Goal: Browse casually: Explore the website without a specific task or goal

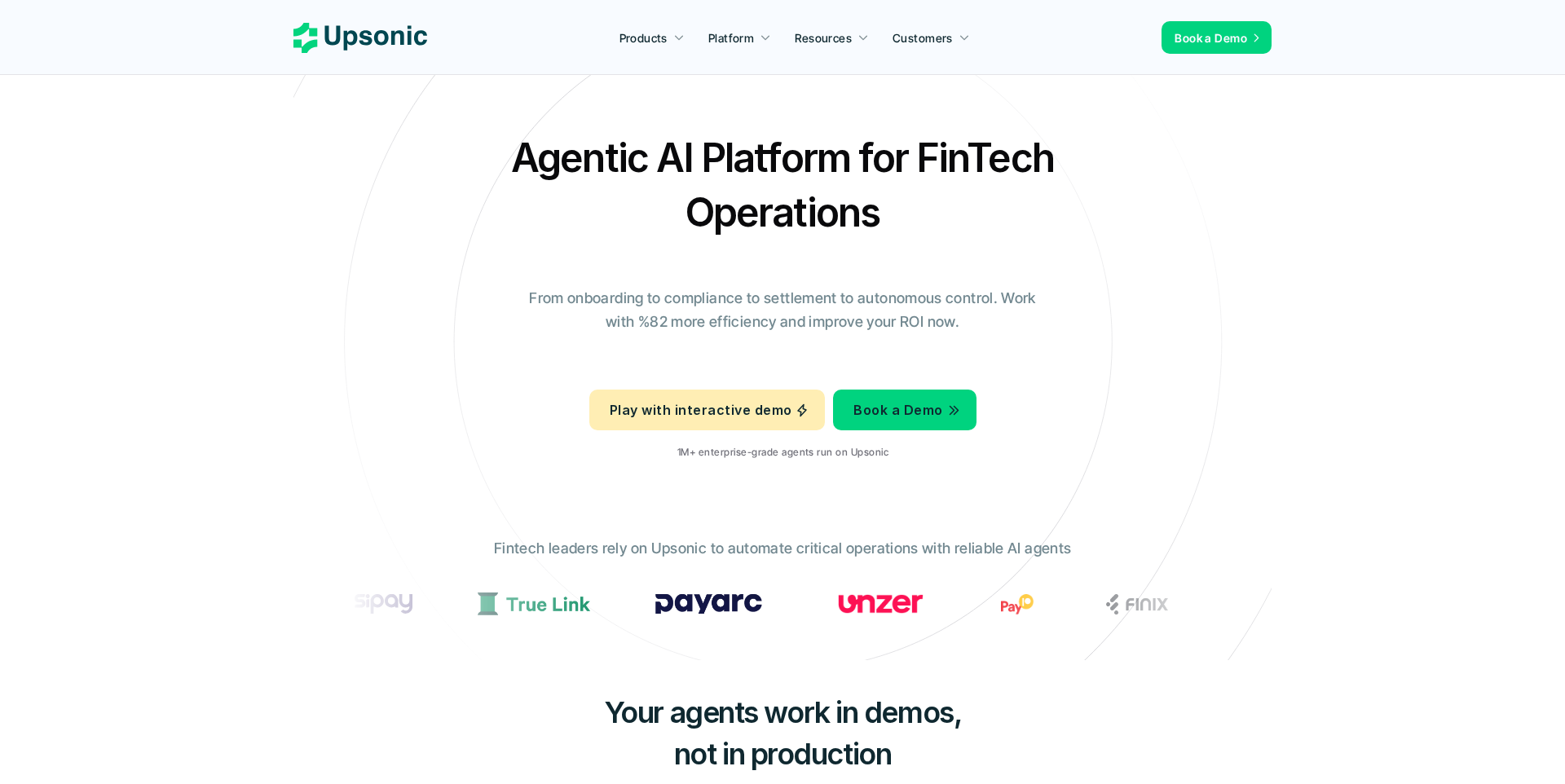
click at [1030, 153] on h2 "Agentic AI Platform for FinTech Operations" at bounding box center [782, 185] width 571 height 109
click at [945, 199] on h2 "Agentic AI Platform for FinTech Operations" at bounding box center [782, 185] width 571 height 109
click at [863, 187] on h2 "Agentic AI Platform for FinTech Operations" at bounding box center [782, 185] width 571 height 109
click at [1533, 742] on icon "Open Intercom Messenger" at bounding box center [1528, 748] width 18 height 21
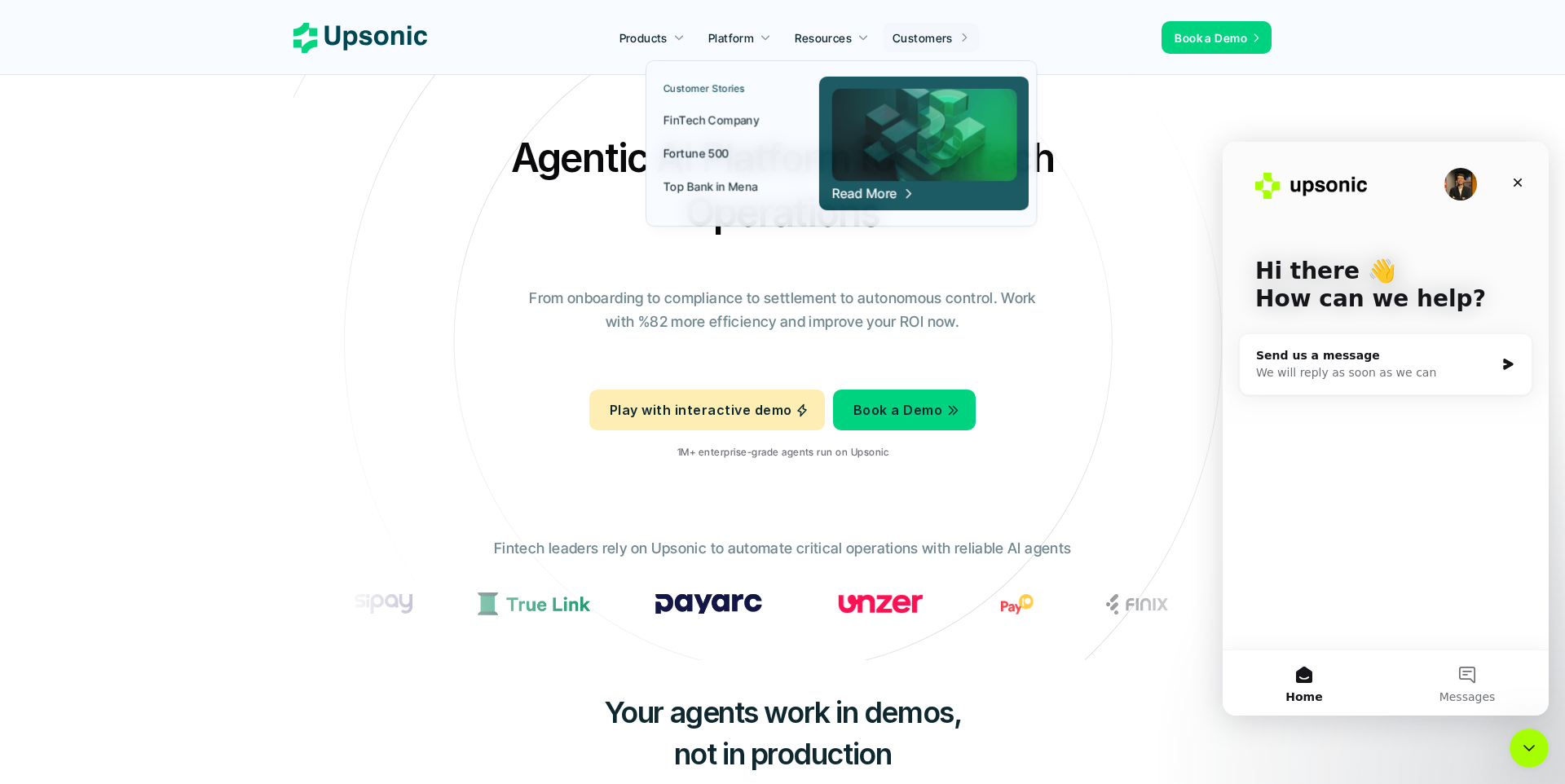
click at [908, 173] on img at bounding box center [924, 134] width 185 height 92
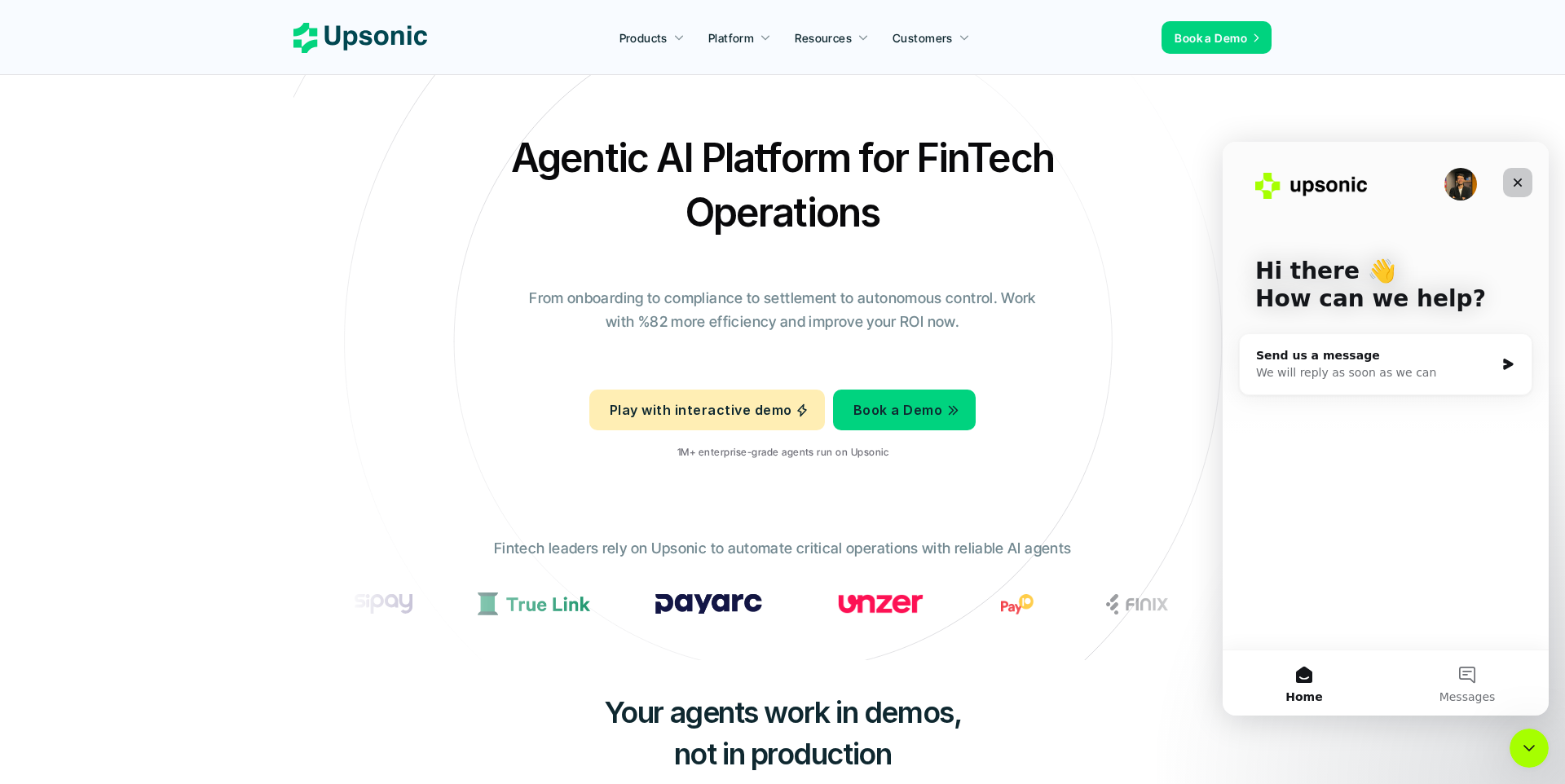
click at [1520, 186] on icon "Close" at bounding box center [1517, 182] width 13 height 13
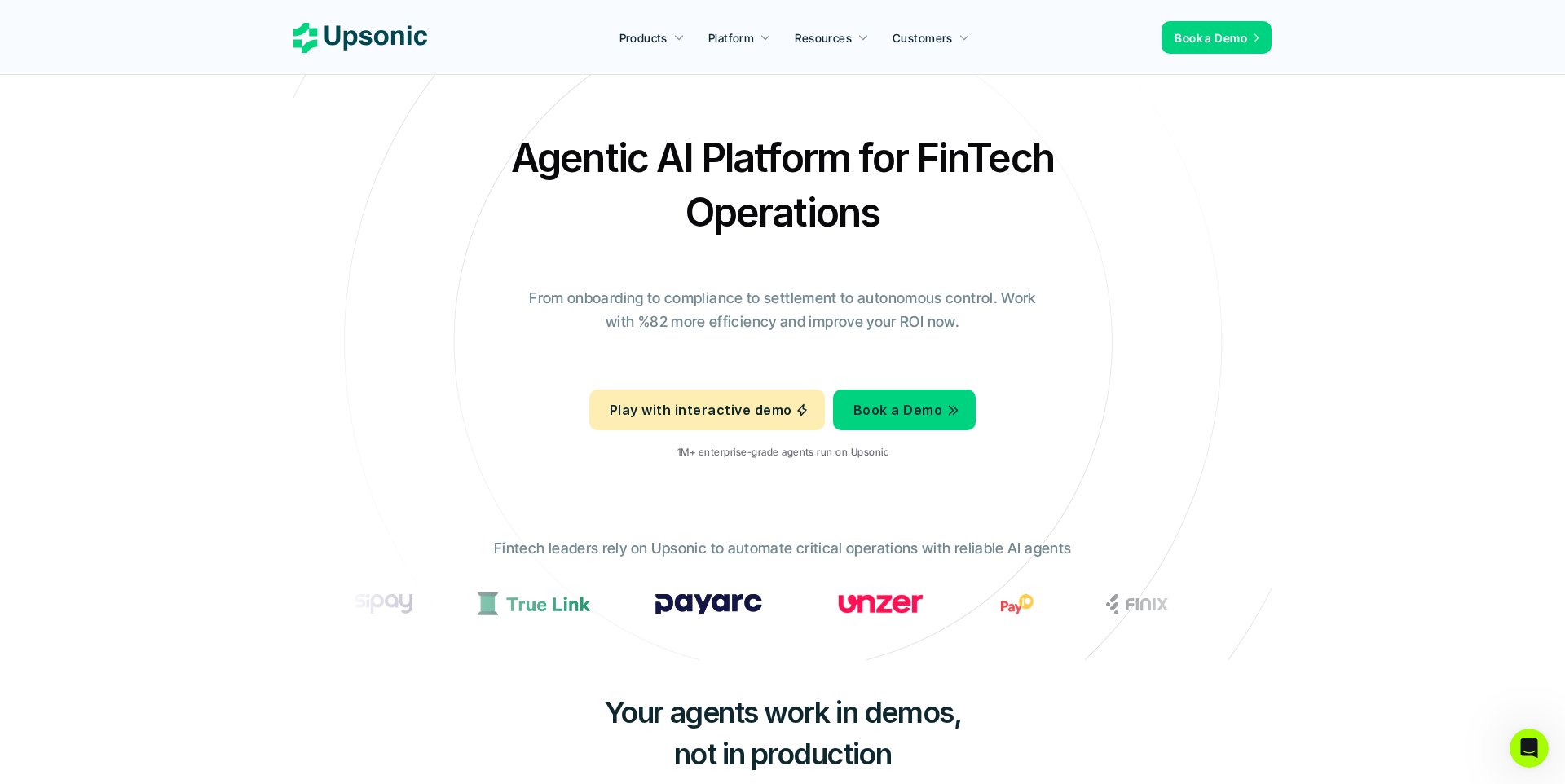
click at [505, 522] on icon at bounding box center [782, 342] width 1096 height 1095
